Goal: Information Seeking & Learning: Learn about a topic

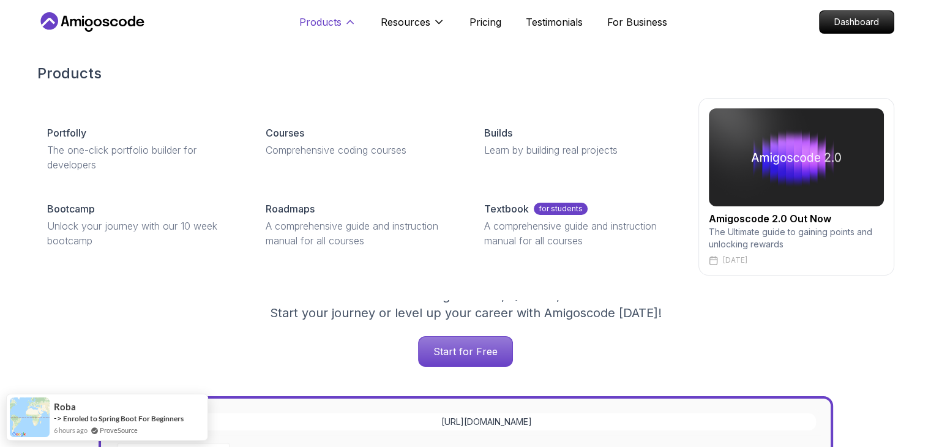
drag, startPoint x: 345, startPoint y: 25, endPoint x: 342, endPoint y: 32, distance: 7.2
click at [343, 31] on button "Products" at bounding box center [327, 27] width 57 height 24
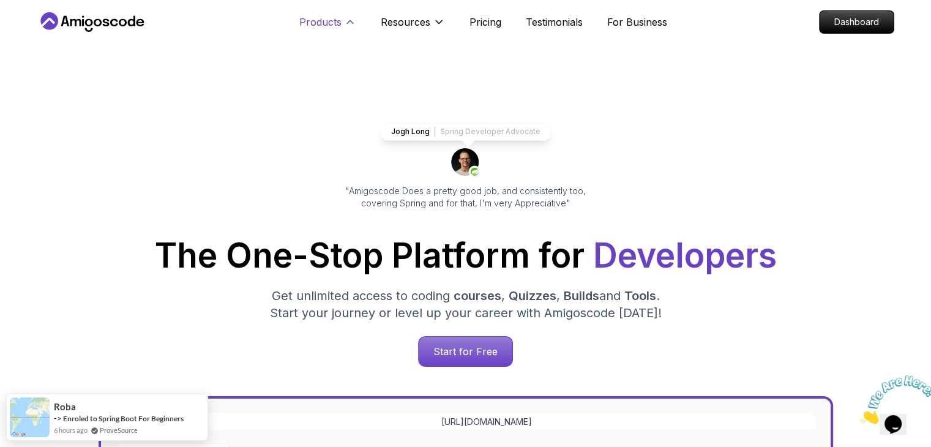
click at [338, 25] on p "Products" at bounding box center [320, 22] width 42 height 15
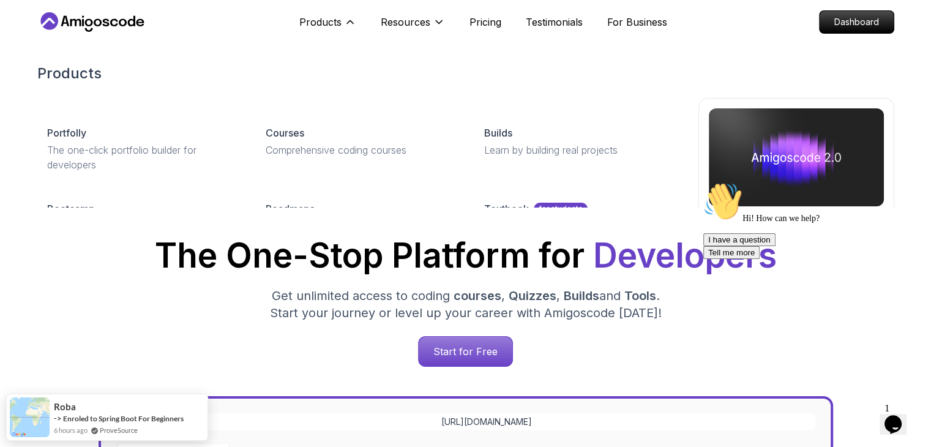
drag, startPoint x: 333, startPoint y: 32, endPoint x: 333, endPoint y: 40, distance: 8.0
click at [332, 32] on button "Products" at bounding box center [327, 27] width 57 height 24
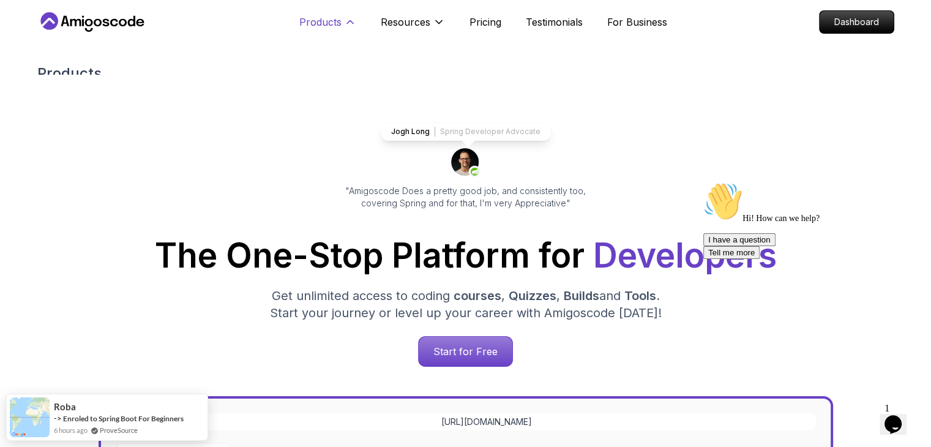
click at [335, 29] on p "Products" at bounding box center [320, 22] width 42 height 15
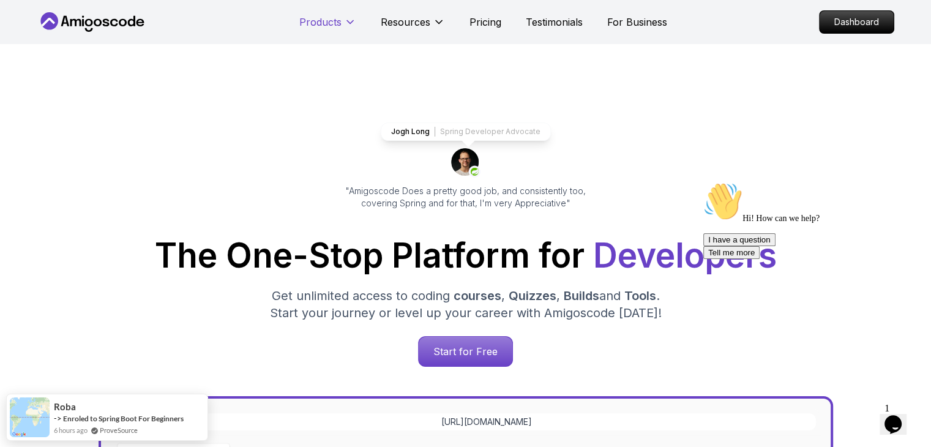
click at [338, 33] on button "Products" at bounding box center [327, 27] width 57 height 24
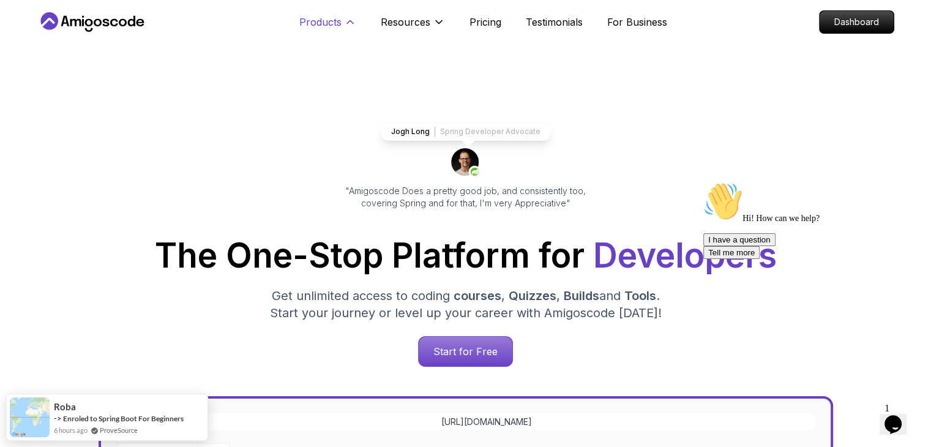
click at [334, 24] on p "Products" at bounding box center [320, 22] width 42 height 15
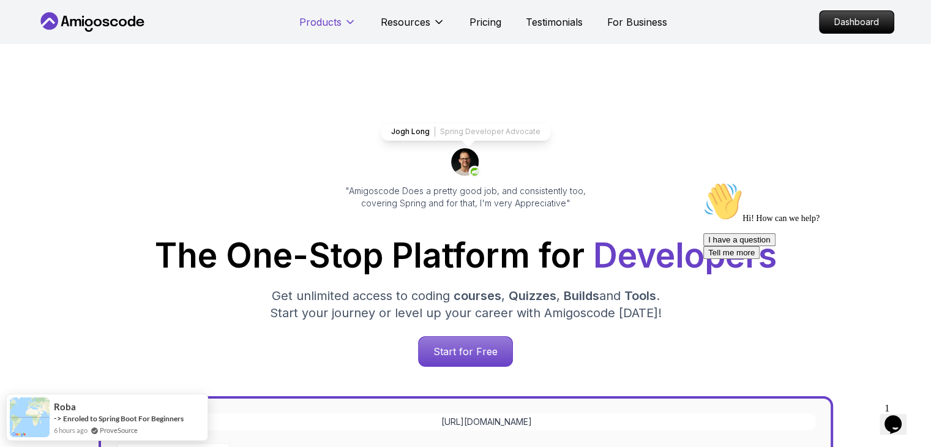
click at [334, 30] on button "Products" at bounding box center [327, 27] width 57 height 24
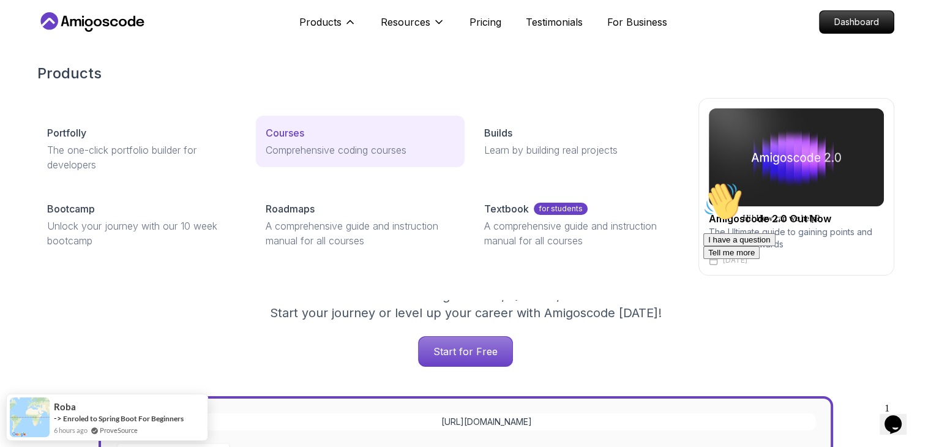
click at [293, 136] on p "Courses" at bounding box center [285, 132] width 39 height 15
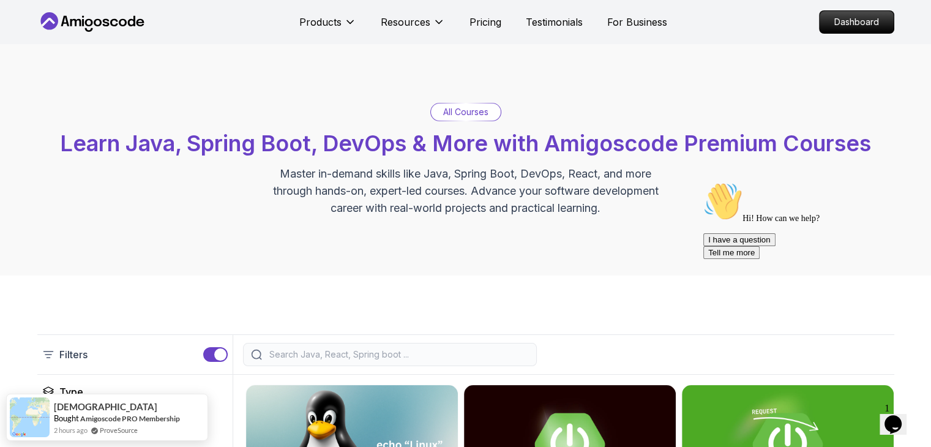
click at [310, 67] on div "All Courses Learn Java, Spring Boot, DevOps & More with Amigoscode Premium Cour…" at bounding box center [465, 159] width 931 height 231
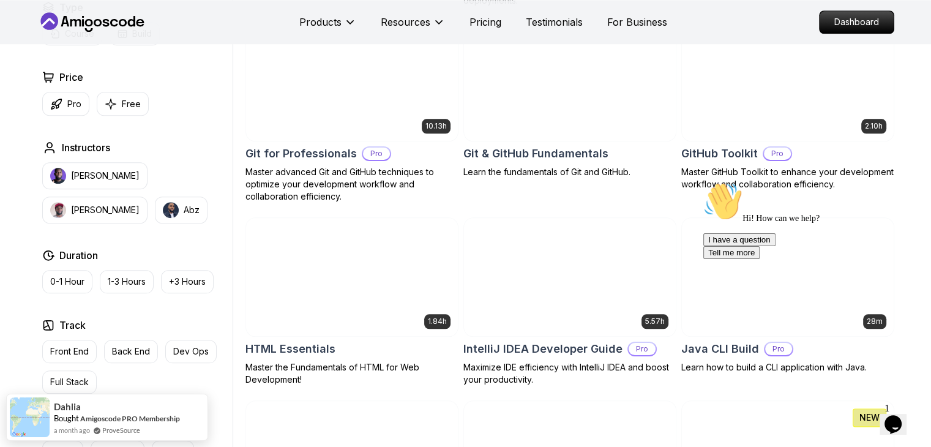
scroll to position [1400, 0]
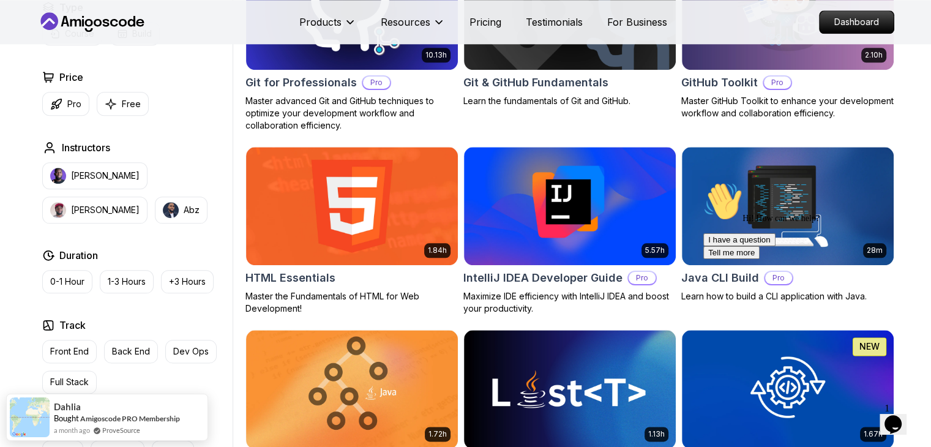
click at [703, 182] on icon "Chat attention grabber" at bounding box center [703, 182] width 0 height 0
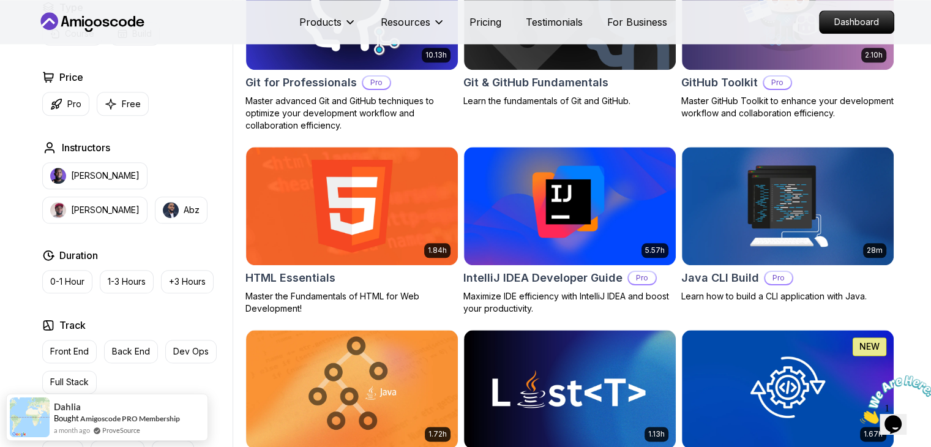
click at [860, 415] on icon "Close" at bounding box center [860, 420] width 0 height 10
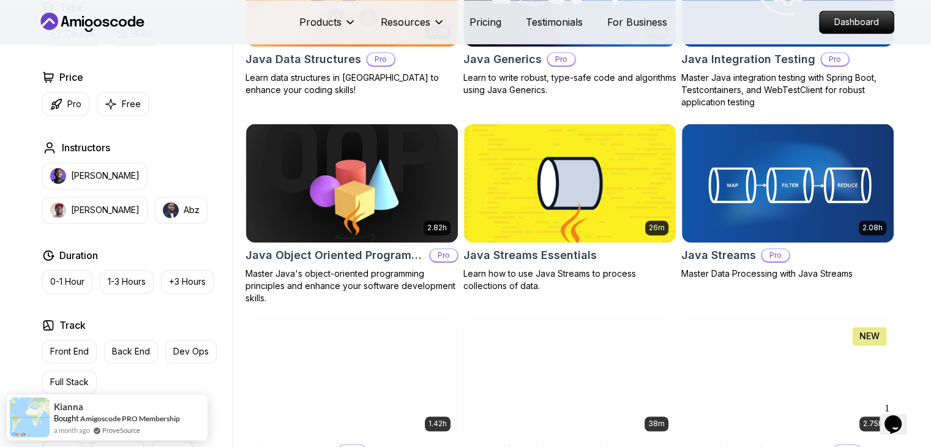
scroll to position [1845, 0]
